Goal: Check status: Verify the current state of an ongoing process or item

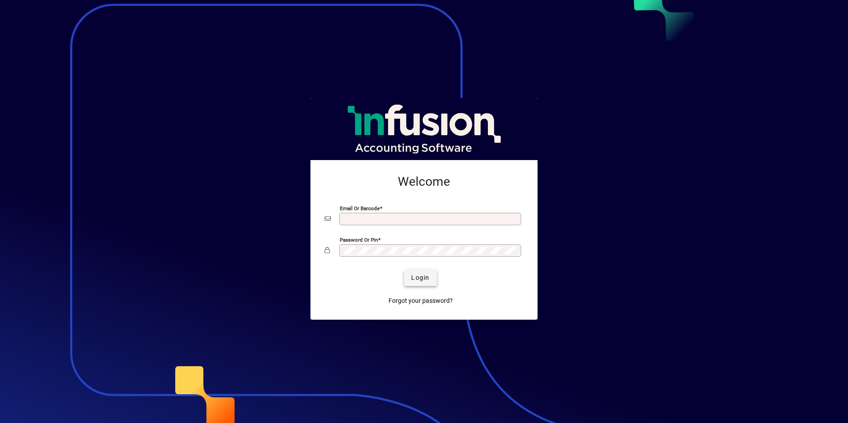
type input "**********"
click at [416, 281] on span "Login" at bounding box center [420, 277] width 18 height 9
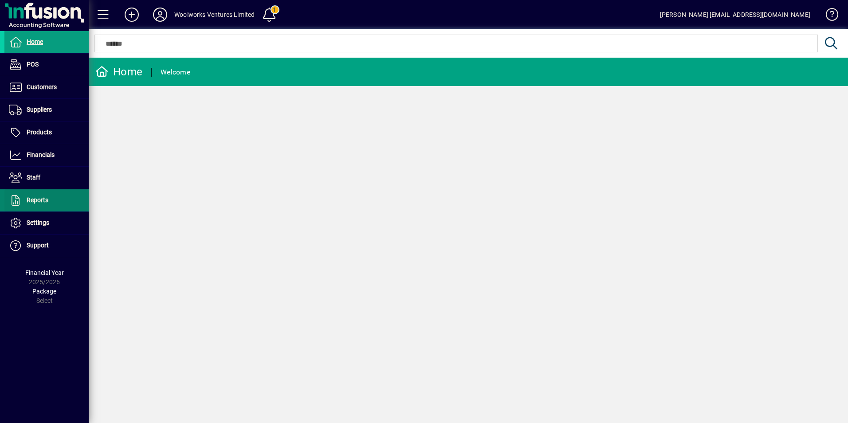
click at [39, 199] on span "Reports" at bounding box center [38, 199] width 22 height 7
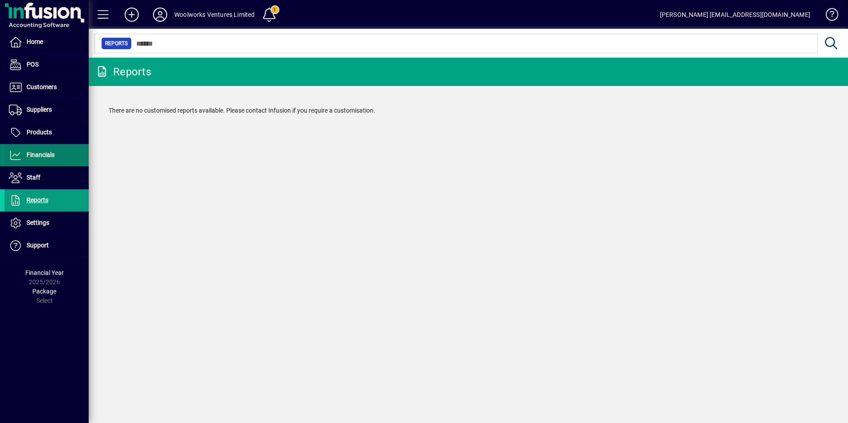
click at [42, 150] on span "Financials" at bounding box center [29, 155] width 50 height 11
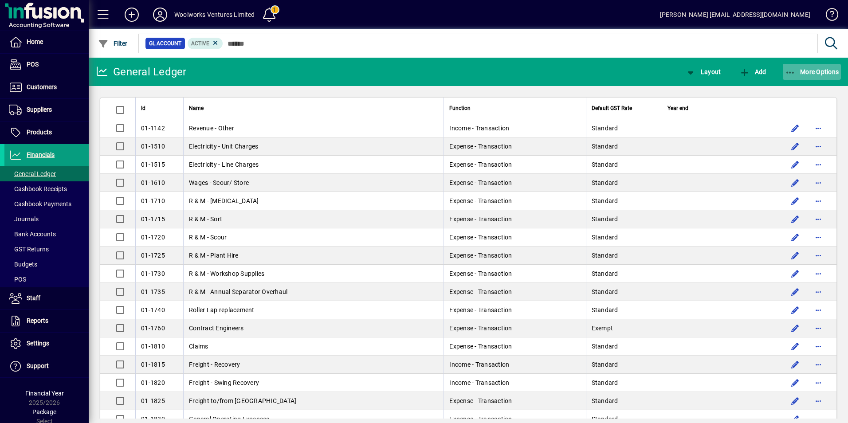
click at [812, 71] on span "More Options" at bounding box center [812, 71] width 54 height 7
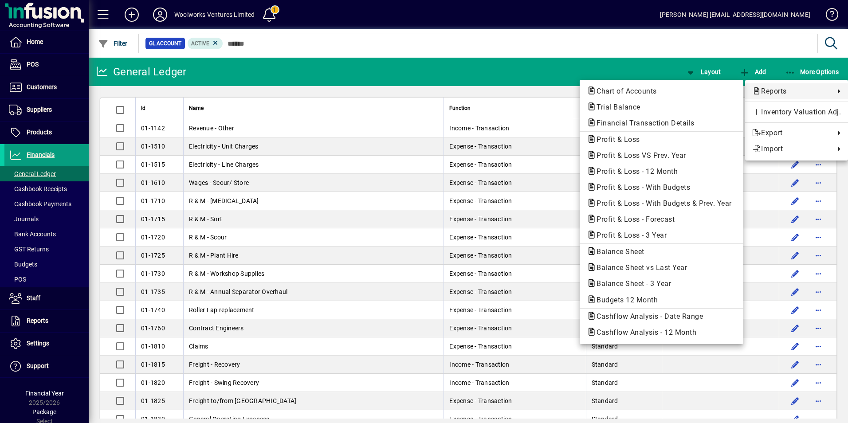
click at [611, 55] on div at bounding box center [424, 211] width 848 height 423
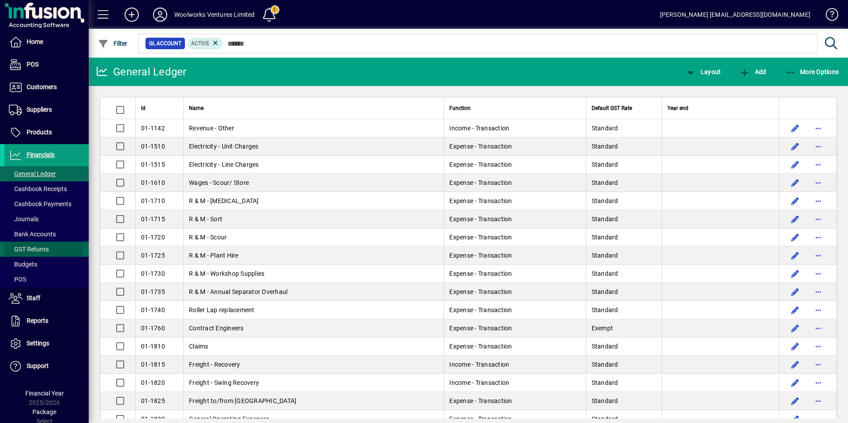
click at [29, 244] on span at bounding box center [46, 249] width 84 height 21
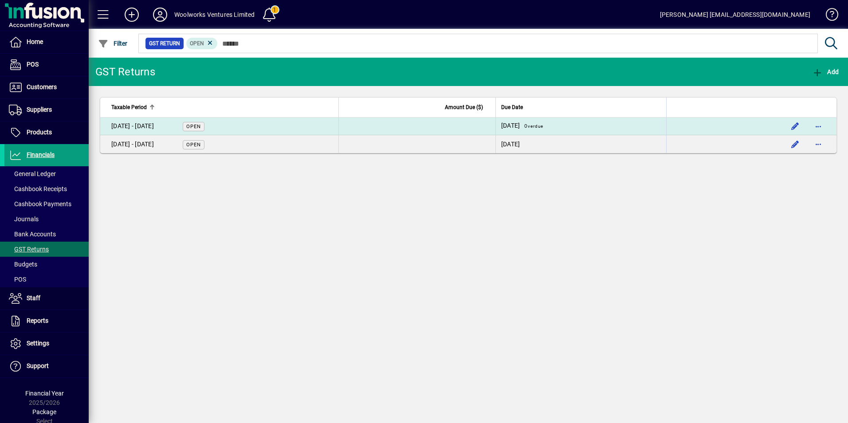
click at [193, 124] on span "Open" at bounding box center [193, 127] width 15 height 6
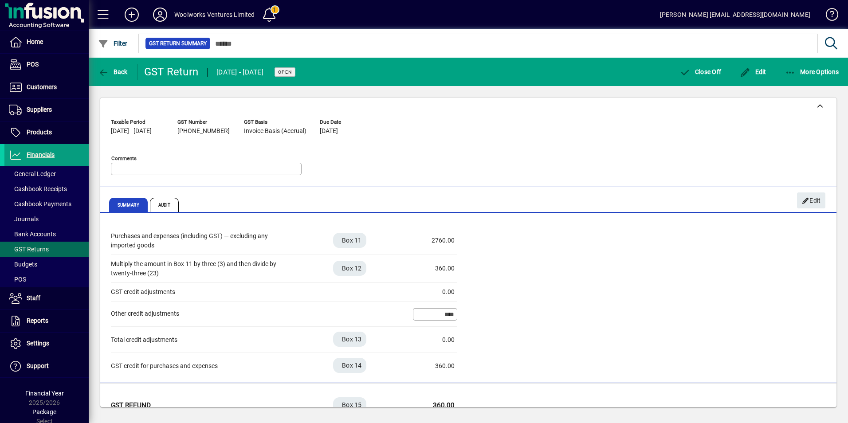
scroll to position [246, 0]
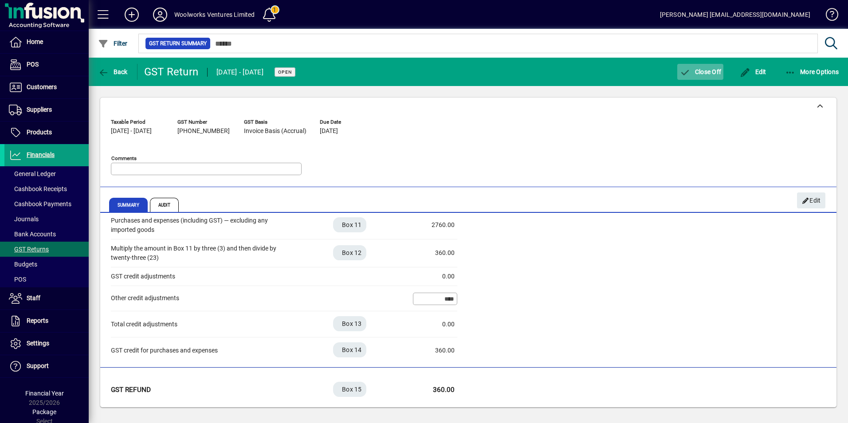
click at [702, 78] on span "button" at bounding box center [700, 71] width 46 height 21
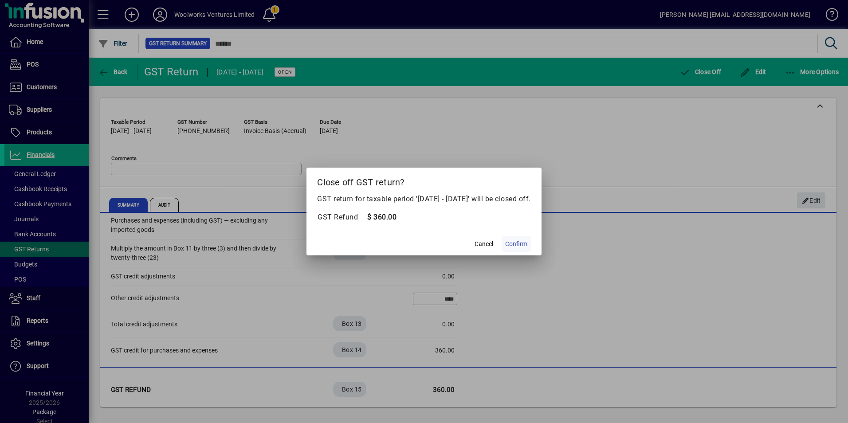
click at [527, 243] on span "Confirm" at bounding box center [516, 244] width 22 height 9
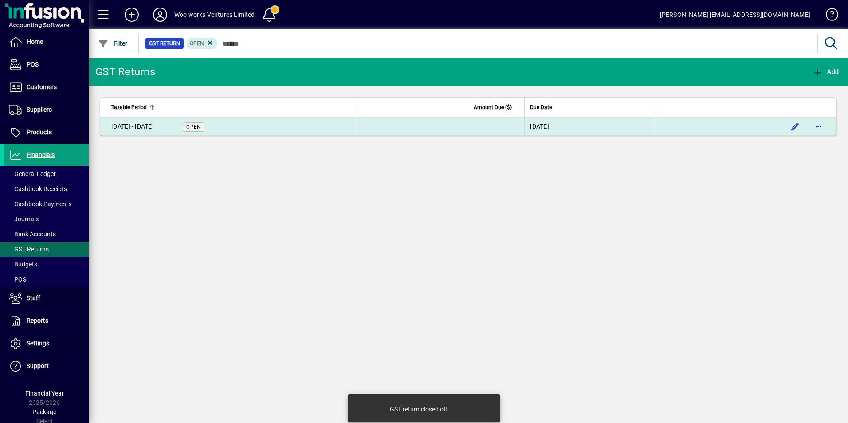
click at [198, 127] on span "Open" at bounding box center [193, 127] width 15 height 6
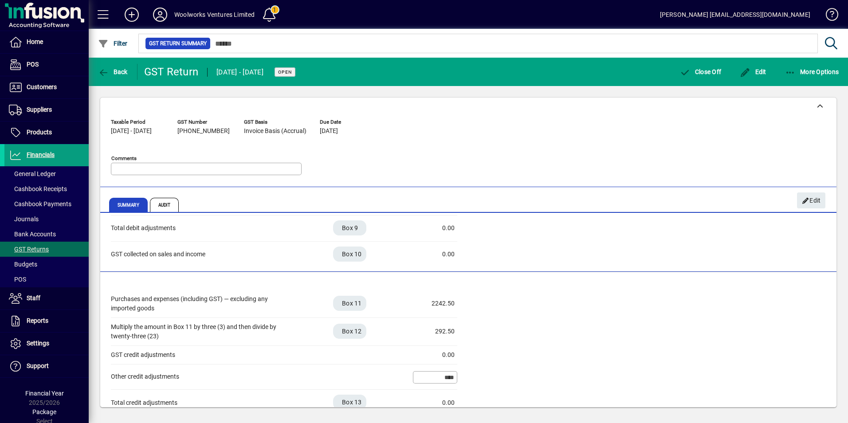
scroll to position [177, 0]
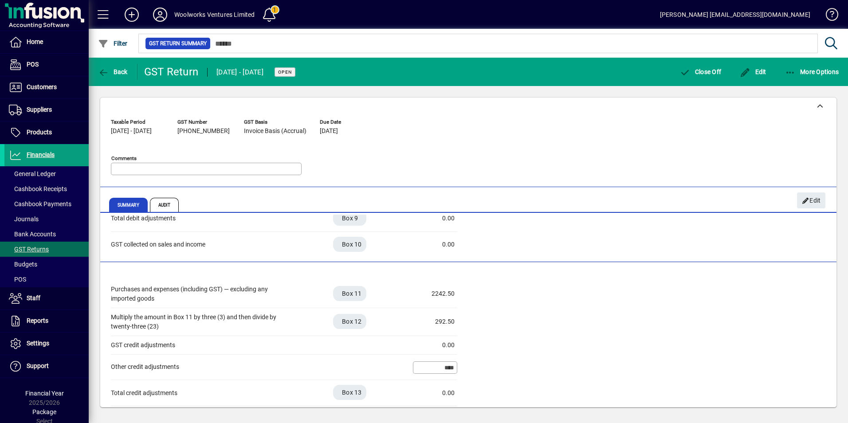
click at [581, 273] on div "Purchases and expenses Purchases and expenses (including GST) — excluding any i…" at bounding box center [468, 351] width 715 height 161
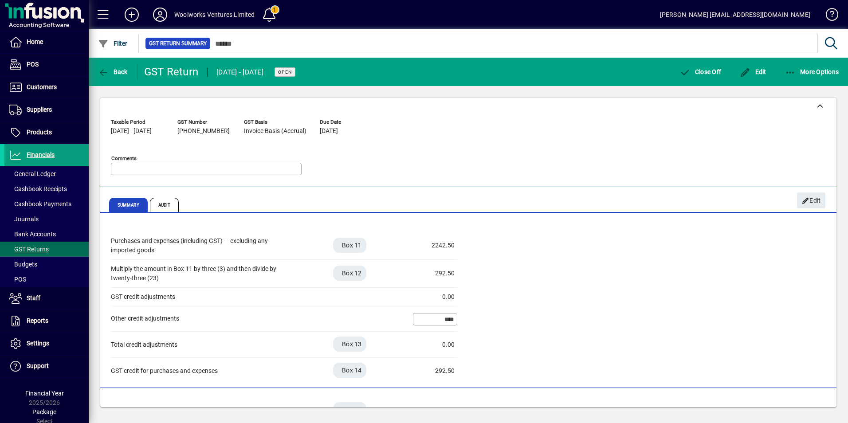
scroll to position [246, 0]
